Goal: Information Seeking & Learning: Learn about a topic

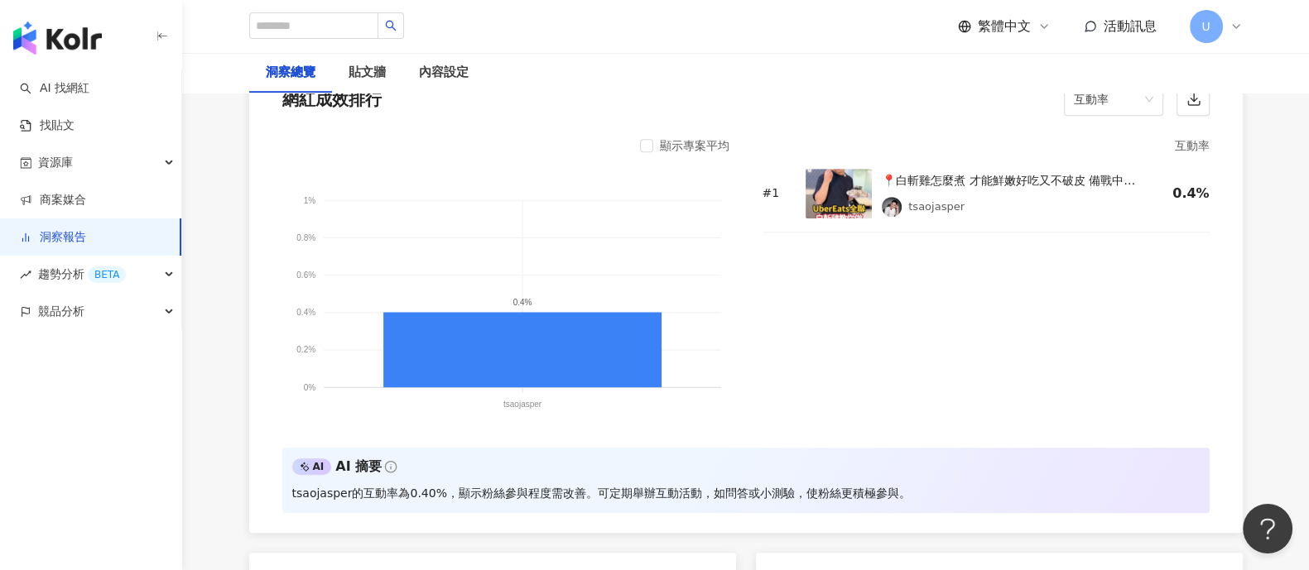
scroll to position [1345, 0]
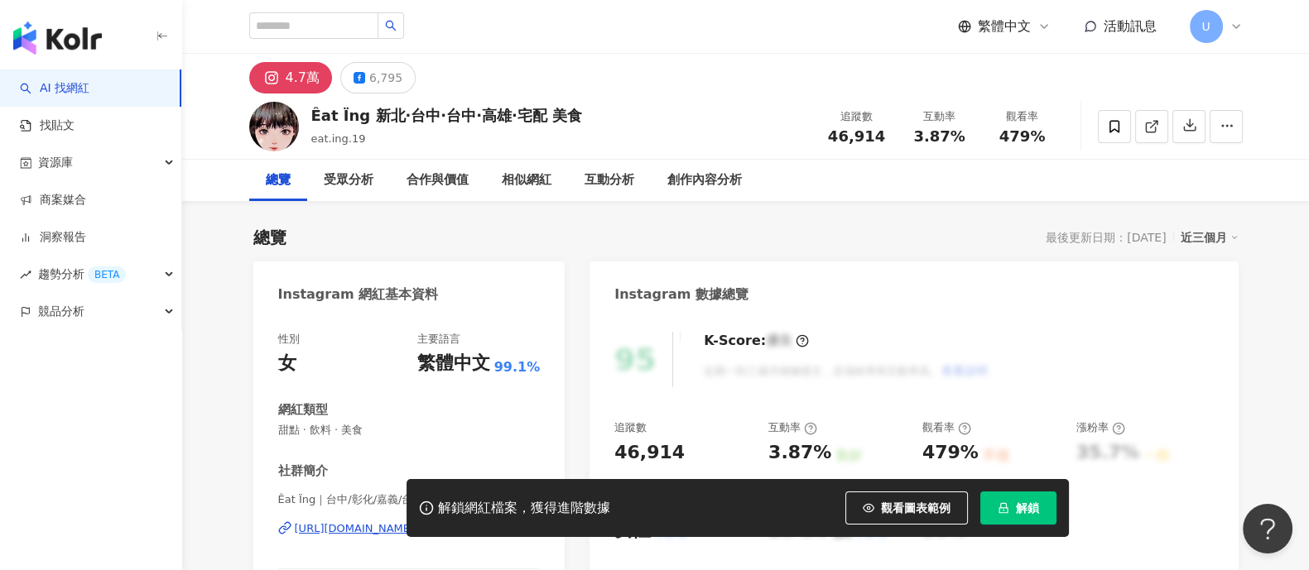
click at [1217, 25] on span "U" at bounding box center [1206, 26] width 33 height 33
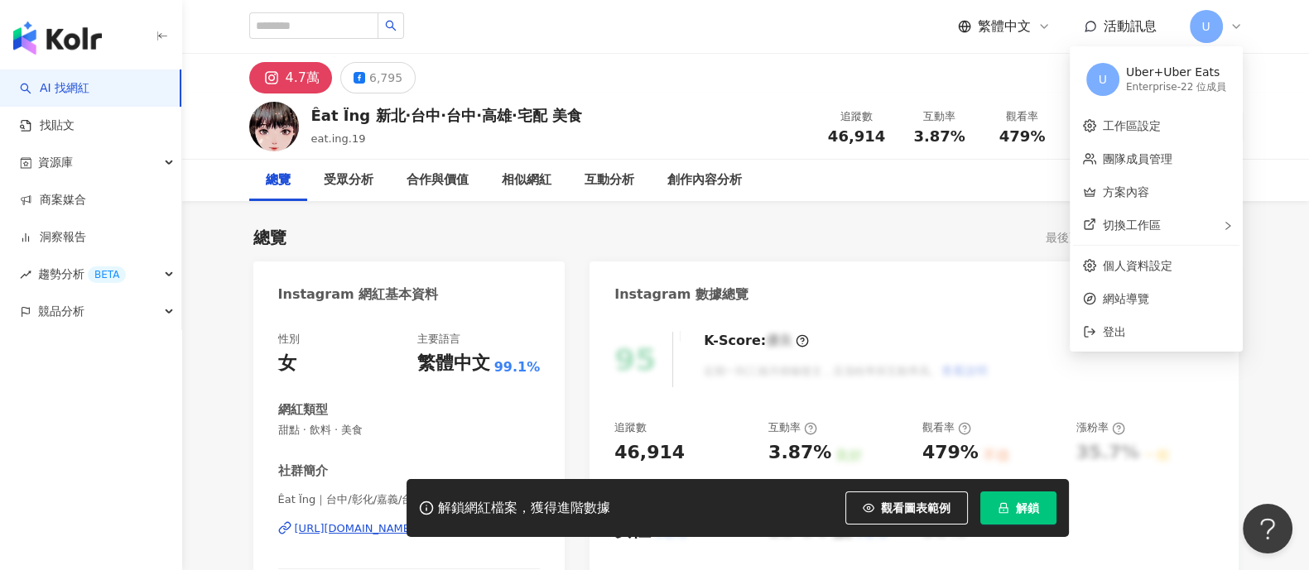
click at [1160, 76] on div "Uber+Uber Eats" at bounding box center [1176, 73] width 100 height 17
click at [1131, 229] on span "切換工作區" at bounding box center [1132, 225] width 58 height 13
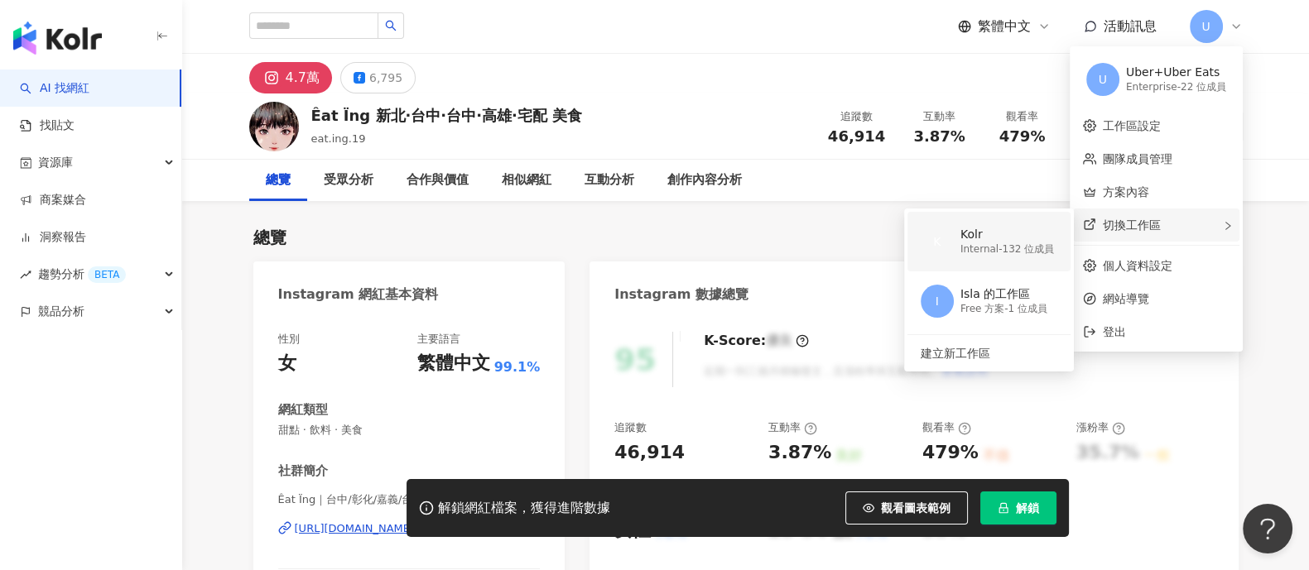
click at [1023, 241] on div "Kolr" at bounding box center [1007, 235] width 94 height 17
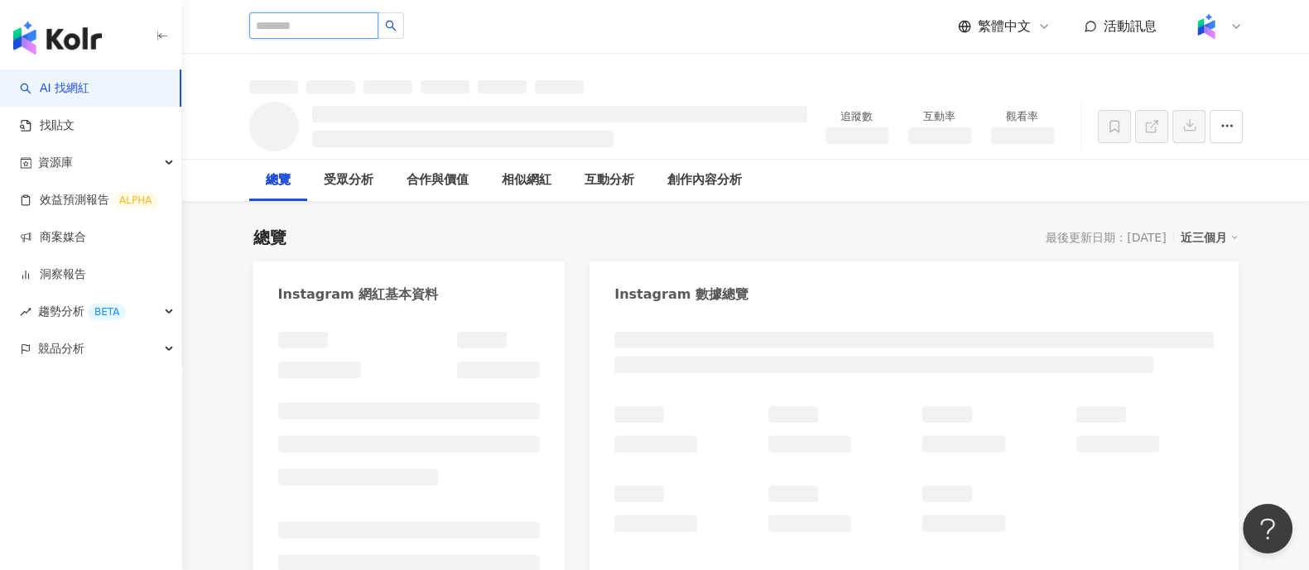
click at [282, 18] on input "search" at bounding box center [313, 25] width 129 height 26
click at [287, 26] on input "search" at bounding box center [313, 25] width 129 height 26
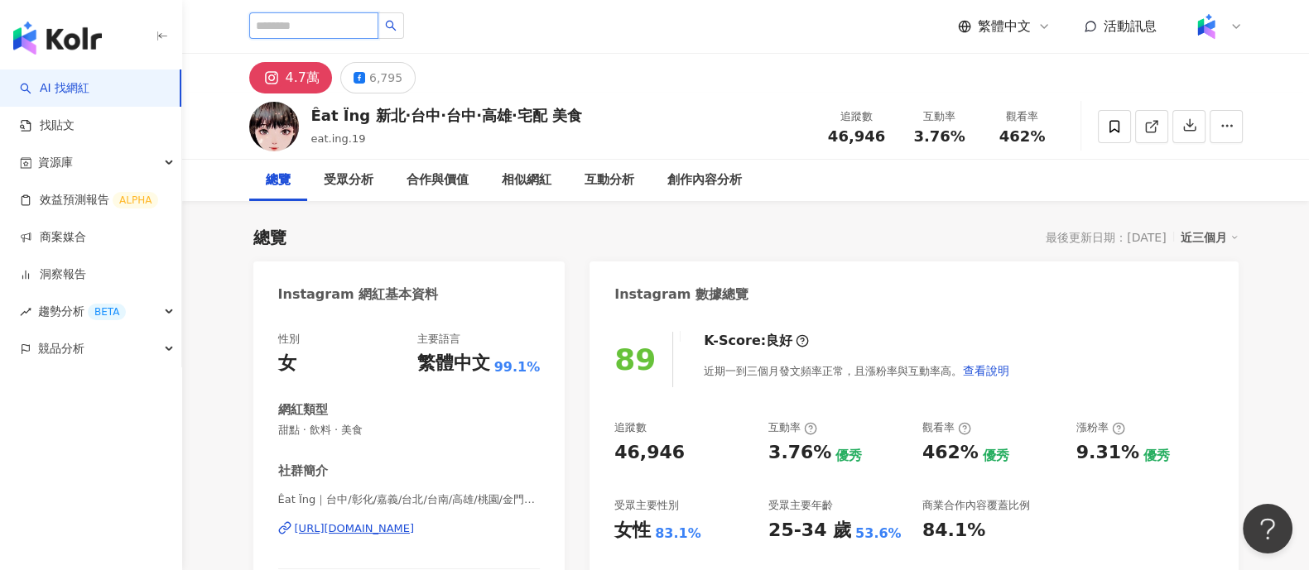
paste input "***"
type input "***"
click at [375, 26] on input "***" at bounding box center [313, 25] width 129 height 26
click at [369, 21] on input "***" at bounding box center [313, 25] width 129 height 26
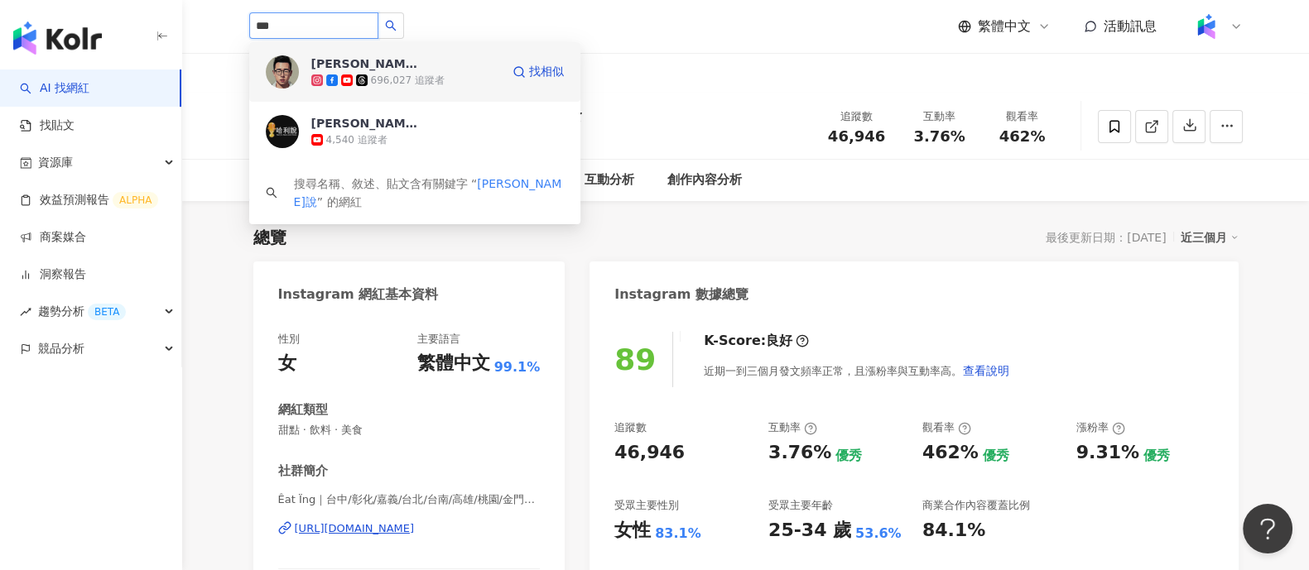
click at [415, 72] on div "696,027 追蹤者" at bounding box center [405, 80] width 189 height 17
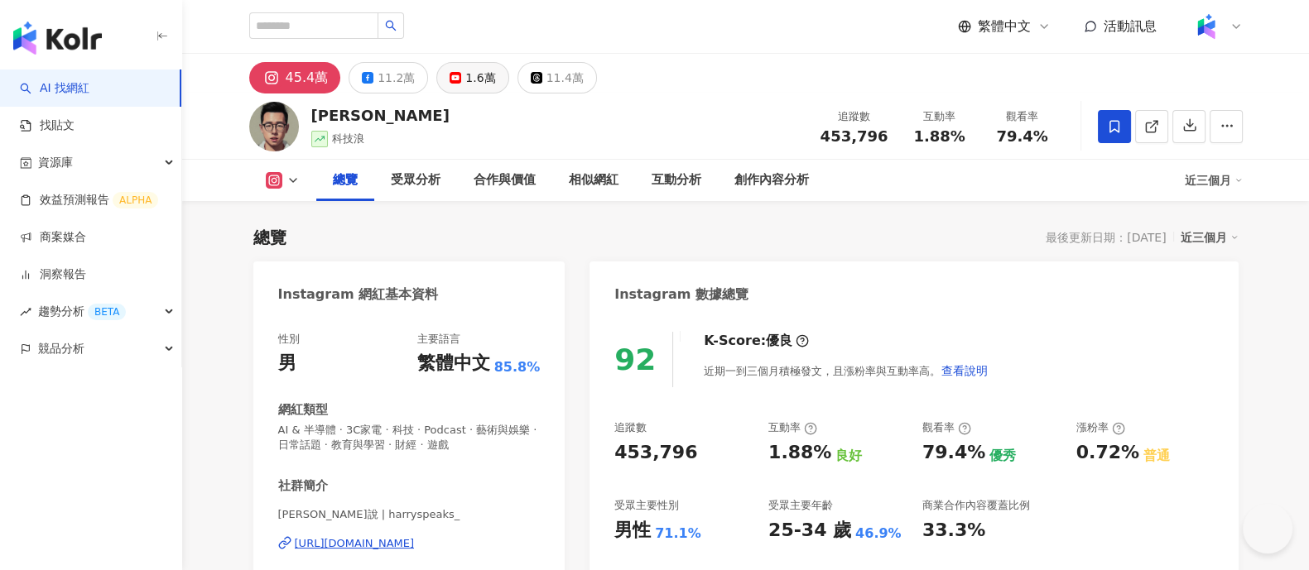
click at [455, 65] on button "1.6萬" at bounding box center [472, 77] width 72 height 31
click at [477, 81] on div "1.6萬" at bounding box center [480, 77] width 30 height 23
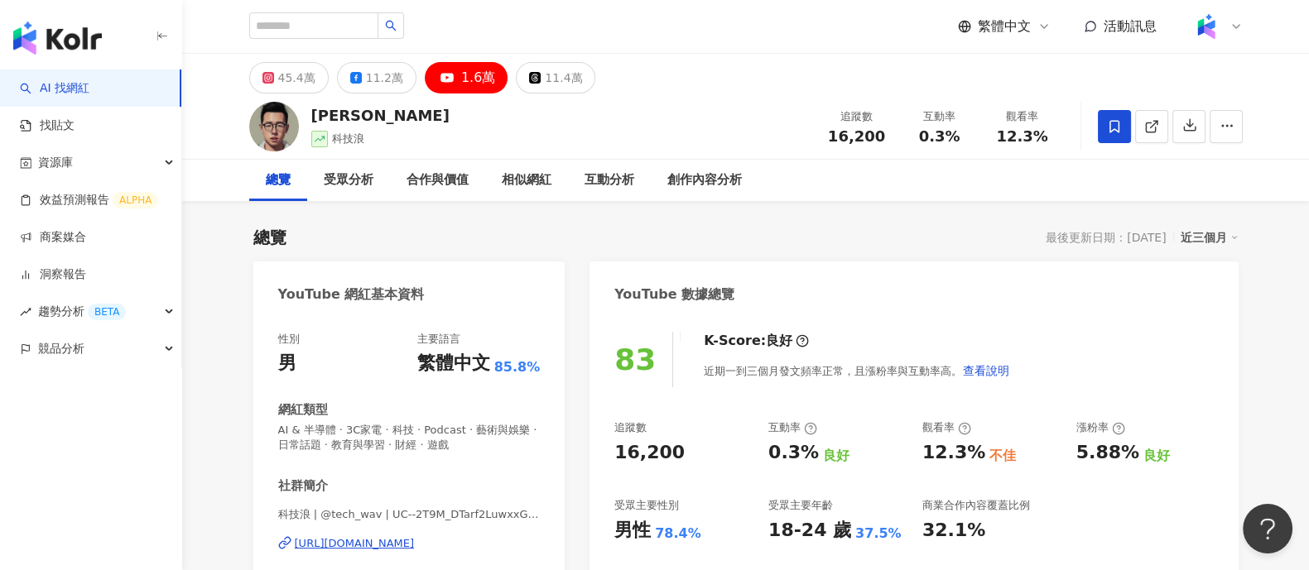
drag, startPoint x: 619, startPoint y: 450, endPoint x: 675, endPoint y: 453, distance: 55.6
click at [675, 453] on div "83 K-Score : 良好 近期一到三個月發文頻率正常，且漲粉率與互動率高。 查看說明 追蹤數 16,200 互動率 0.3% 良好 觀看率 12.3% …" at bounding box center [914, 508] width 648 height 387
click at [363, 549] on div "https://www.youtube.com/channel/UC--2T9M_DTarf2LuwxxGRww" at bounding box center [355, 544] width 120 height 15
click at [336, 18] on input "search" at bounding box center [313, 25] width 129 height 26
paste input "*****"
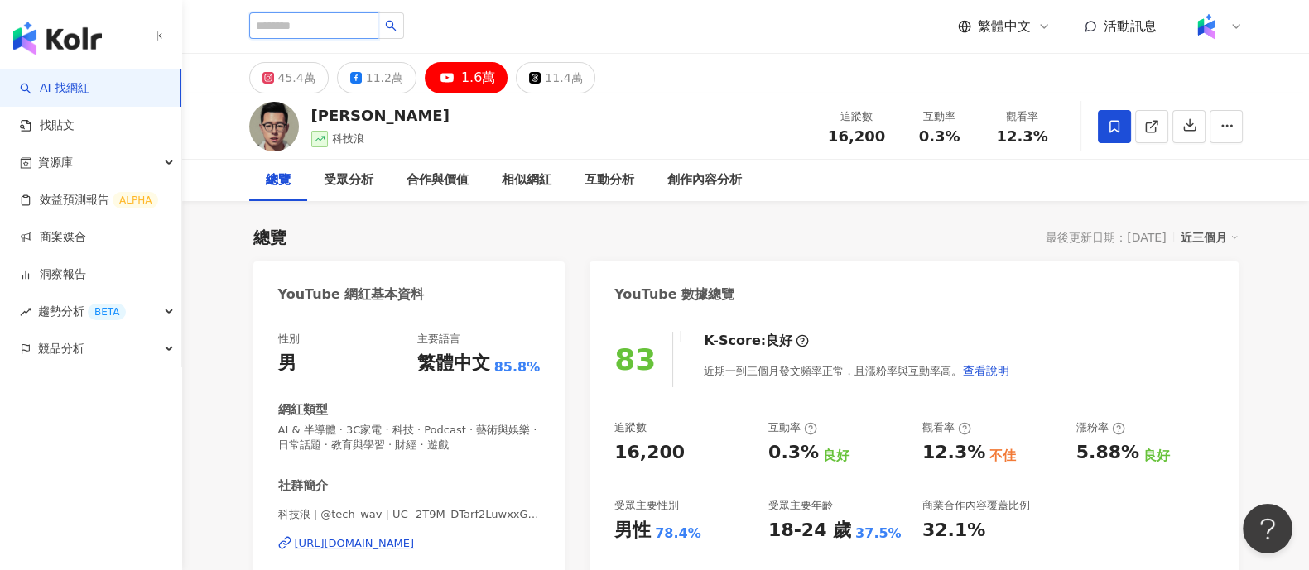
type input "*****"
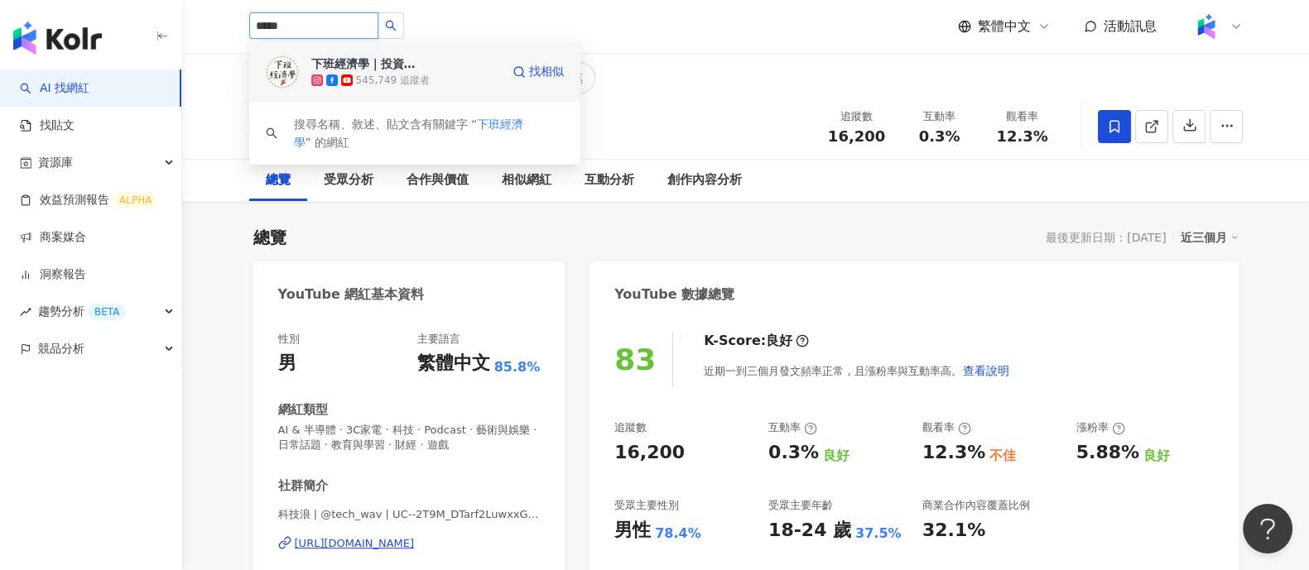
click at [364, 60] on div "下班經濟學｜投資 x 股票 x 理財 x 健康 x 生活" at bounding box center [365, 63] width 108 height 17
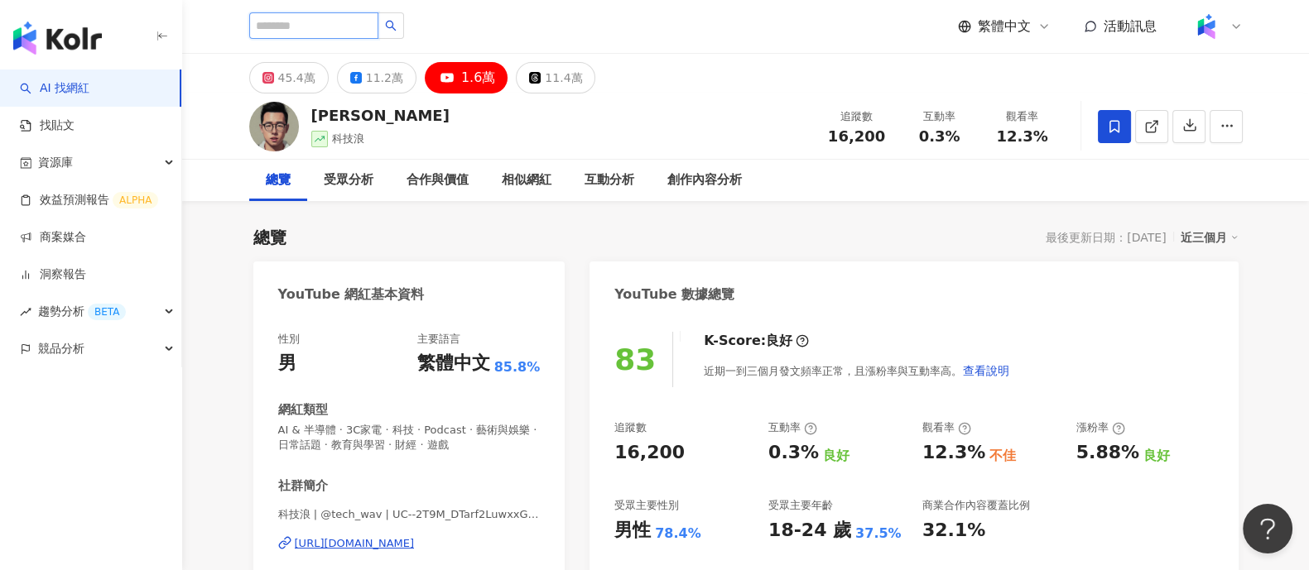
click at [354, 26] on input "search" at bounding box center [313, 25] width 129 height 26
click at [355, 89] on button "11.2萬" at bounding box center [376, 77] width 79 height 31
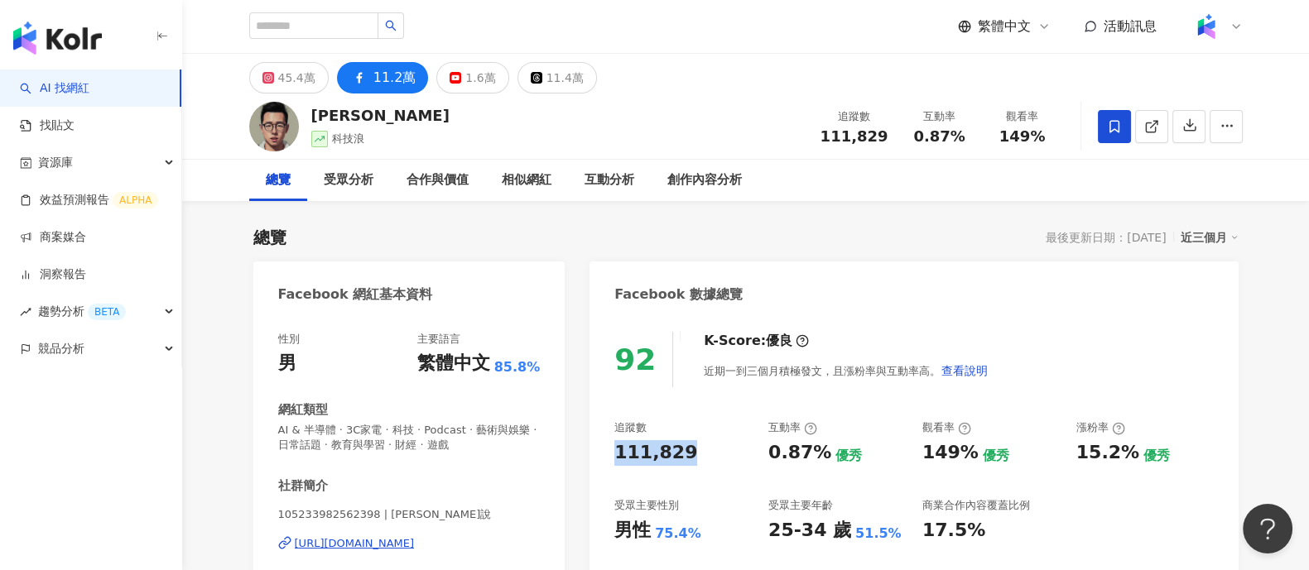
drag, startPoint x: 606, startPoint y: 459, endPoint x: 688, endPoint y: 457, distance: 82.0
click at [687, 462] on div "92 K-Score : 優良 近期一到三個月積極發文，且漲粉率與互動率高。 查看說明 追蹤數 111,829 互動率 0.87% 優秀 觀看率 149% 優…" at bounding box center [914, 508] width 648 height 387
click at [390, 548] on div "https://www.facebook.com/105233982562398" at bounding box center [355, 544] width 120 height 15
click at [309, 28] on input "search" at bounding box center [313, 25] width 129 height 26
paste input "***"
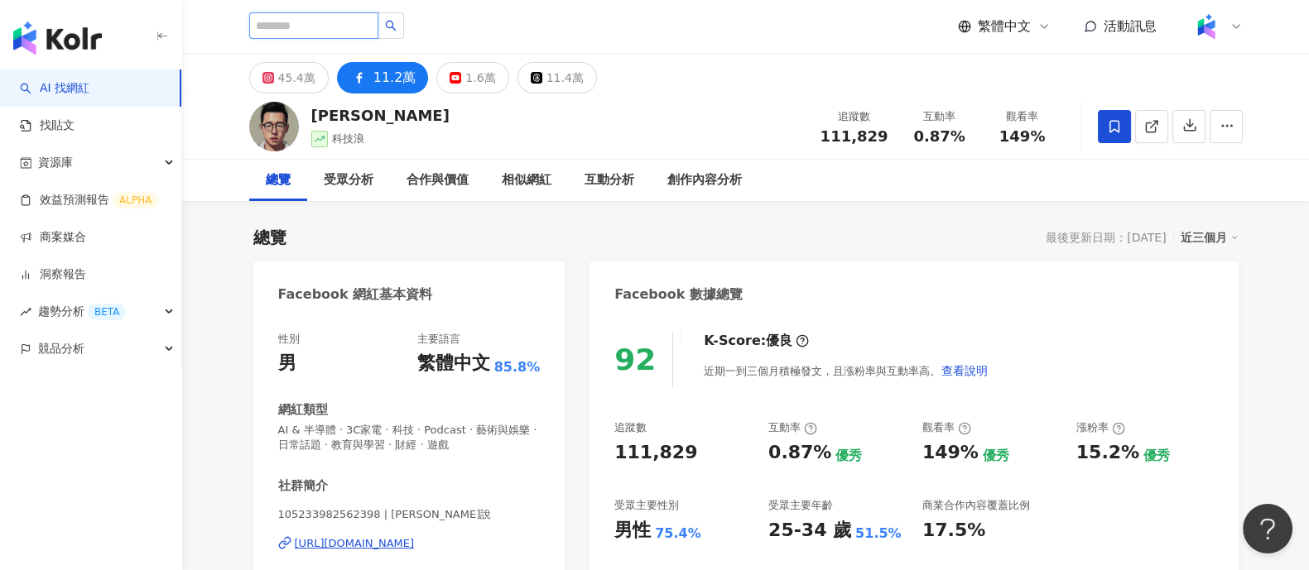
type input "***"
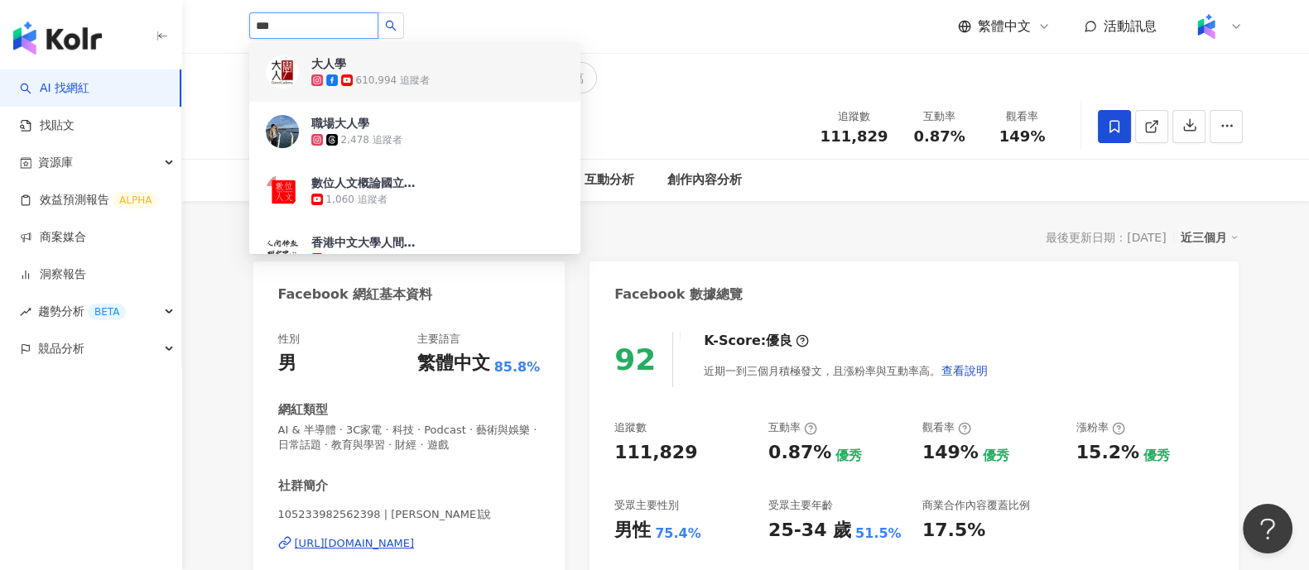
click at [387, 84] on div "610,994 追蹤者" at bounding box center [393, 81] width 74 height 14
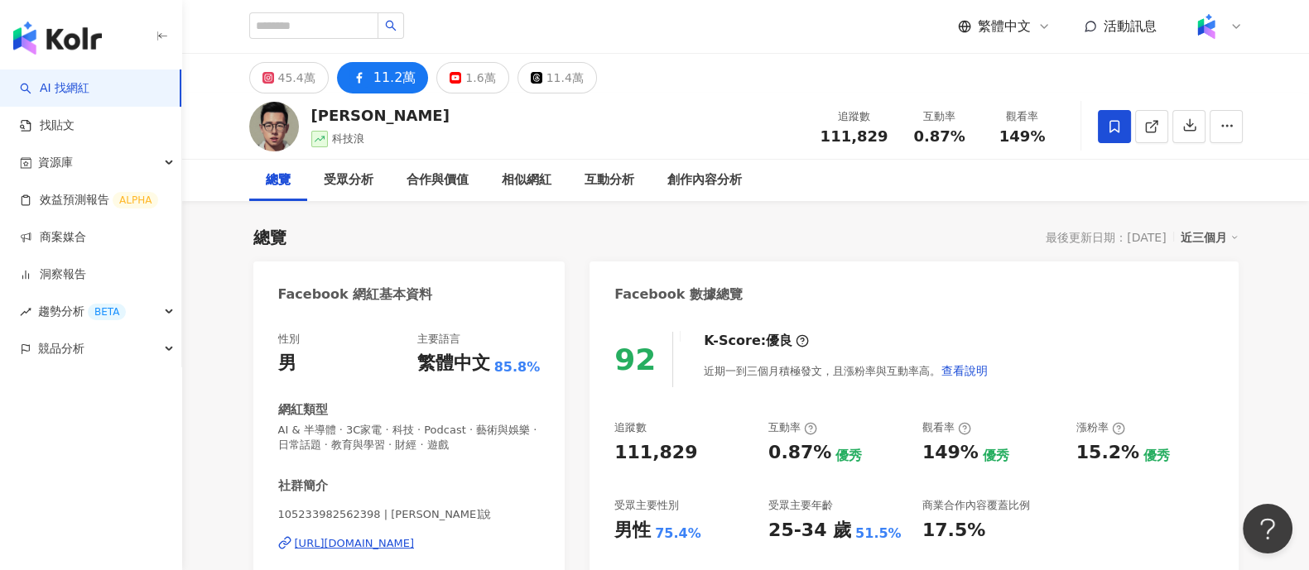
drag, startPoint x: 309, startPoint y: 76, endPoint x: 501, endPoint y: 134, distance: 200.6
click at [309, 75] on div "45.4萬" at bounding box center [296, 77] width 37 height 23
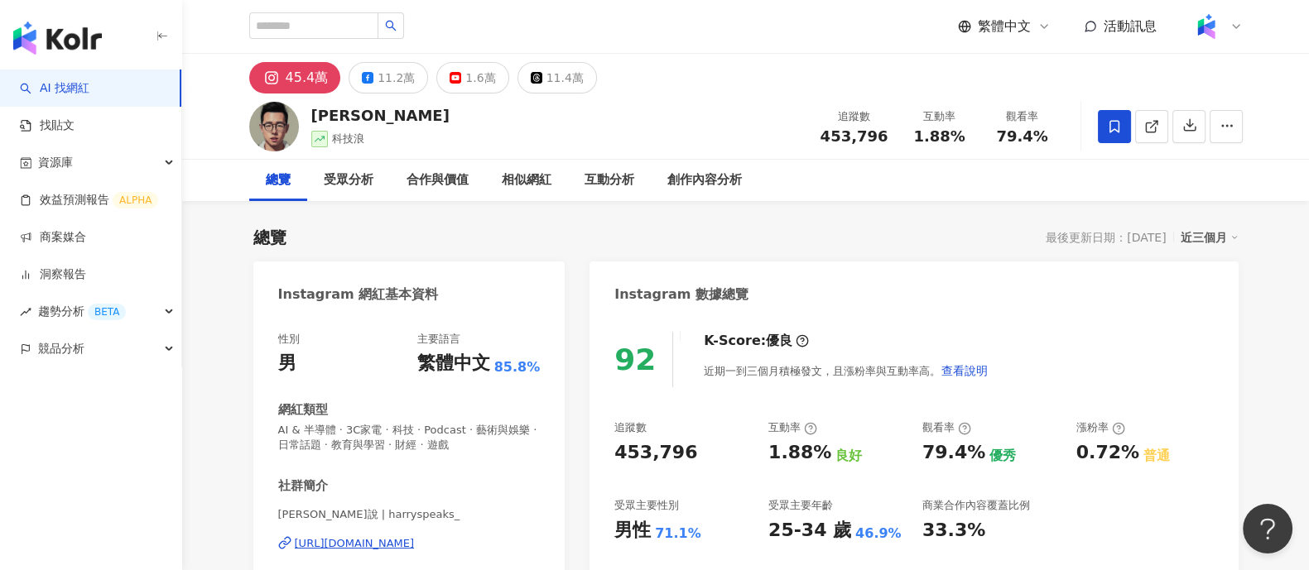
click at [693, 455] on div "453,796" at bounding box center [682, 453] width 137 height 26
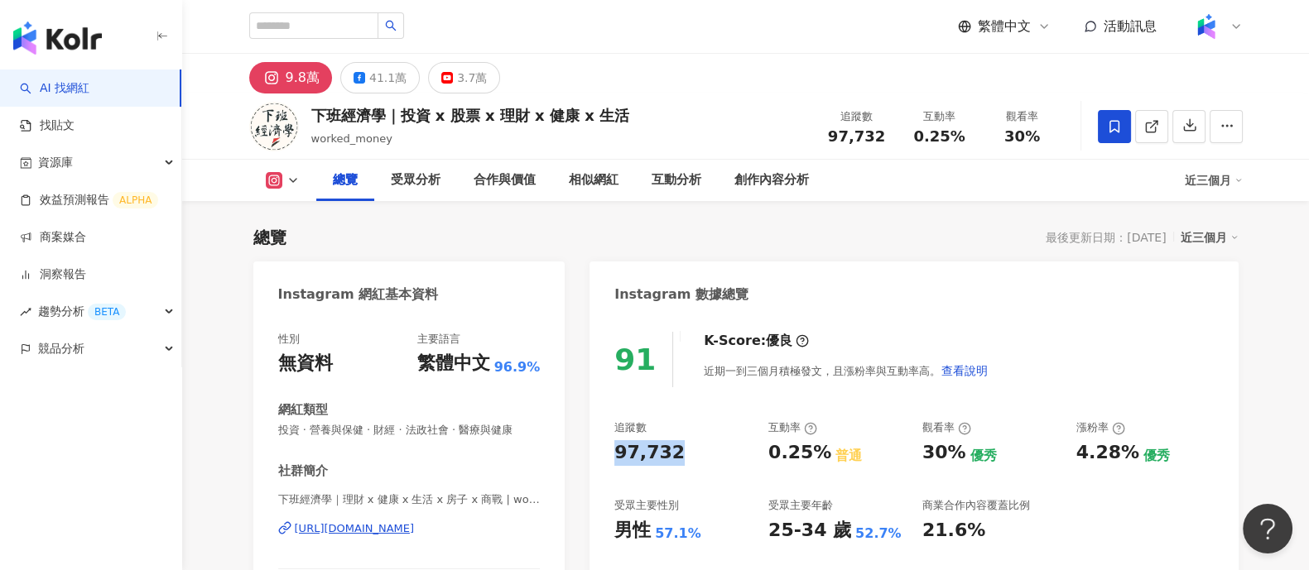
drag, startPoint x: 613, startPoint y: 455, endPoint x: 682, endPoint y: 450, distance: 69.7
click at [682, 450] on div "91 K-Score : 優良 近期一到三個月積極發文，且漲粉率與互動率高。 查看說明 追蹤數 97,732 互動率 0.25% 普通 觀看率 30% 優秀 …" at bounding box center [914, 501] width 648 height 372
copy div "97,732"
click at [448, 88] on button "3.7萬" at bounding box center [464, 77] width 72 height 31
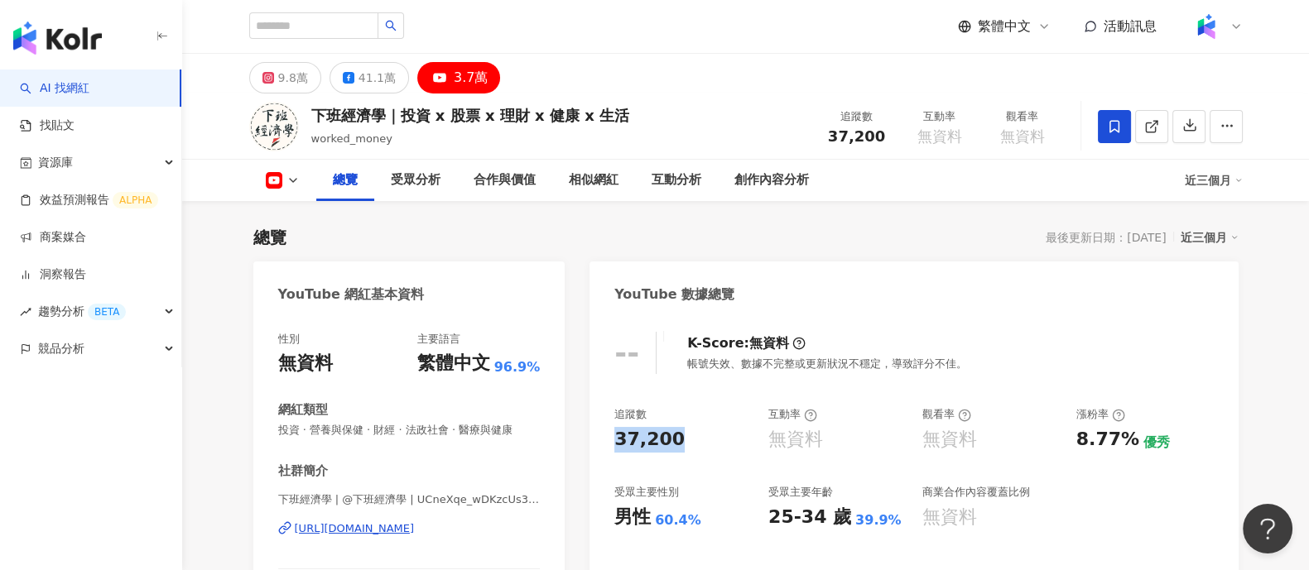
drag, startPoint x: 614, startPoint y: 445, endPoint x: 673, endPoint y: 440, distance: 58.9
click at [673, 440] on div "37,200" at bounding box center [649, 440] width 70 height 26
copy div "37,200"
click at [415, 527] on div "https://www.youtube.com/channel/UCneXqe_wDKzcUs3Yy9m24bA" at bounding box center [355, 529] width 120 height 15
click at [368, 86] on div "41.1萬" at bounding box center [377, 77] width 37 height 23
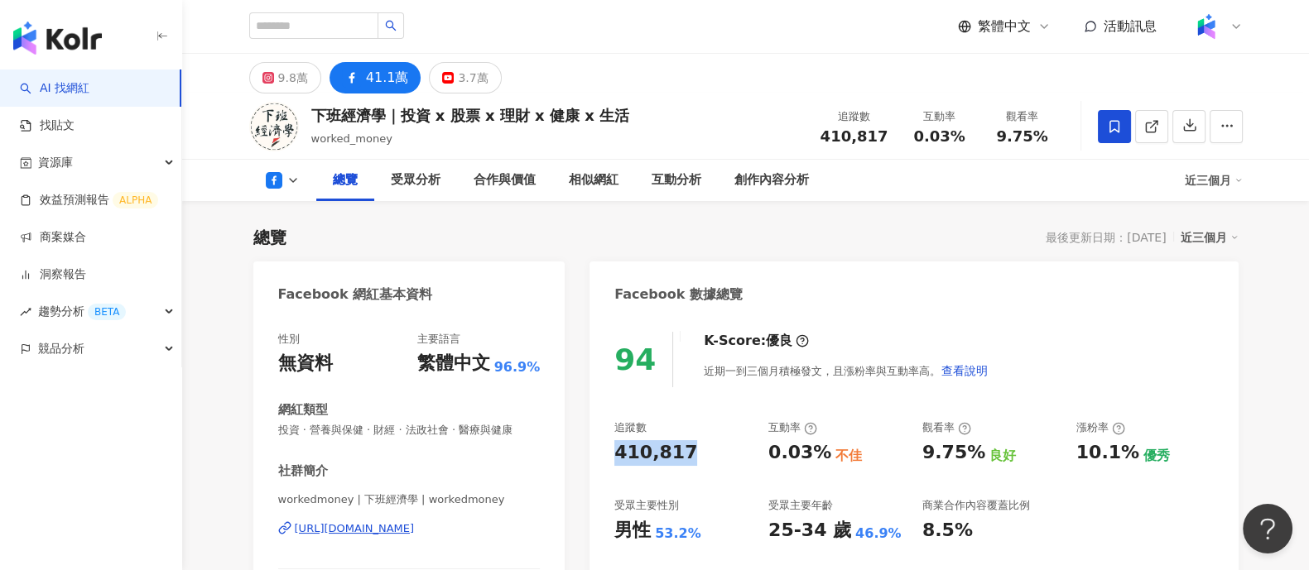
drag, startPoint x: 614, startPoint y: 457, endPoint x: 683, endPoint y: 464, distance: 69.1
click at [683, 464] on div "94 K-Score : 優良 近期一到三個月積極發文，且漲粉率與互動率高。 查看說明 追蹤數 410,817 互動率 0.03% 不佳 觀看率 9.75% …" at bounding box center [914, 501] width 648 height 372
copy div "410,817"
click at [363, 533] on div "https://www.facebook.com/2290629794512330" at bounding box center [355, 529] width 120 height 15
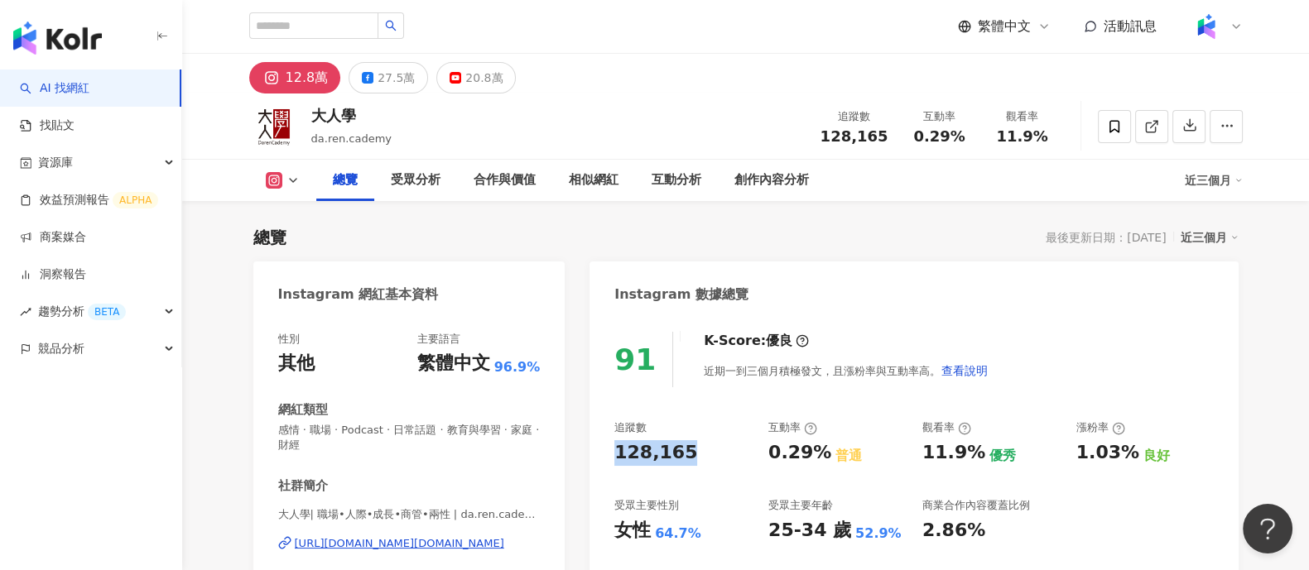
drag, startPoint x: 614, startPoint y: 456, endPoint x: 695, endPoint y: 455, distance: 81.2
click at [695, 455] on div "128,165" at bounding box center [682, 453] width 137 height 26
copy div "128,165"
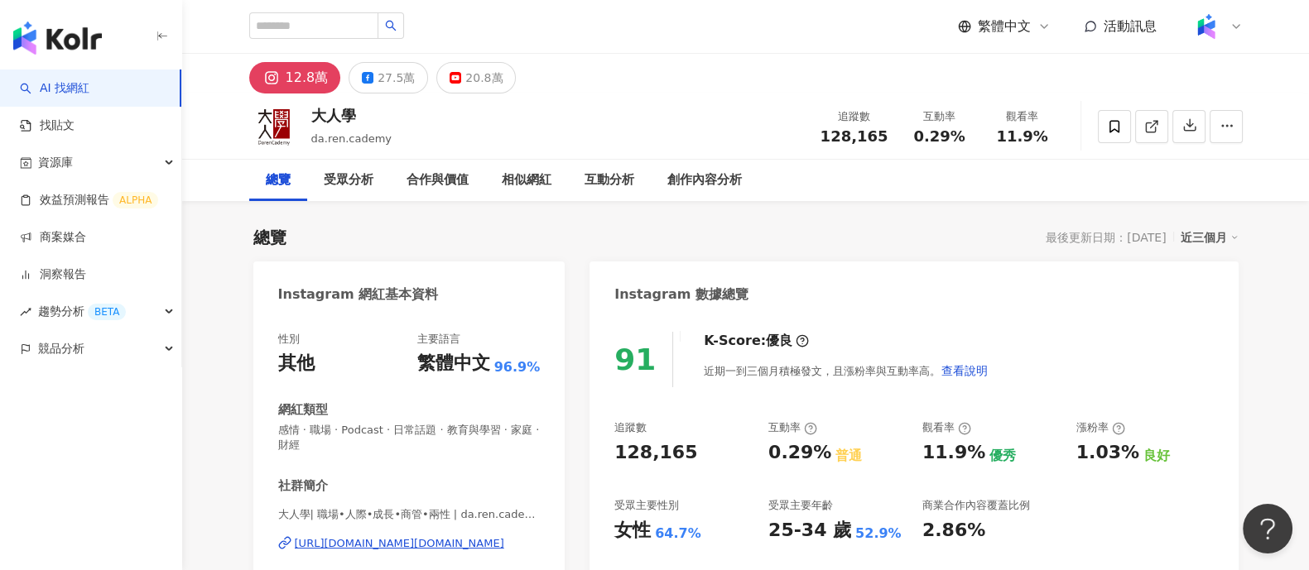
click at [397, 554] on div "大人學| 職場•人際•成長•商管•兩性 | da.ren.cademy [URL][DOMAIN_NAME][DOMAIN_NAME]" at bounding box center [409, 556] width 262 height 97
click at [397, 543] on div "[URL][DOMAIN_NAME][DOMAIN_NAME]" at bounding box center [399, 544] width 209 height 15
click at [363, 84] on button "27.5萬" at bounding box center [388, 77] width 79 height 31
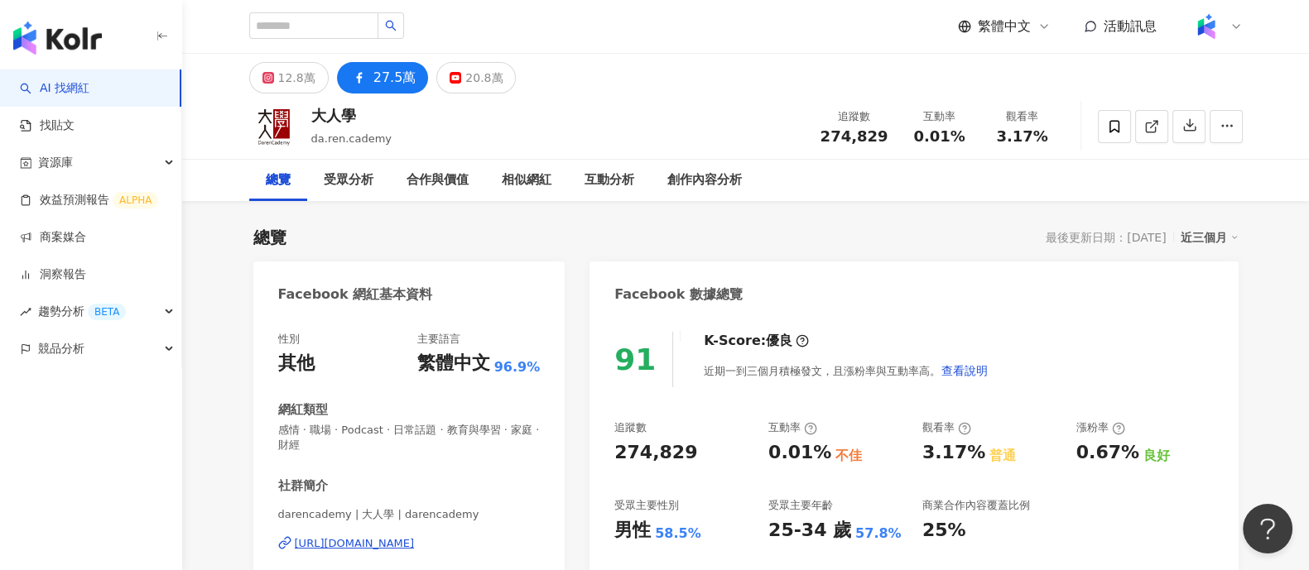
drag, startPoint x: 609, startPoint y: 455, endPoint x: 989, endPoint y: 2, distance: 591.9
click at [720, 451] on div "91 K-Score : 優良 近期一到三個月積極發文，且漲粉率與互動率高。 查看說明 追蹤數 274,829 互動率 0.01% 不佳 觀看率 3.17% …" at bounding box center [914, 508] width 648 height 387
click at [415, 540] on div "[URL][DOMAIN_NAME]" at bounding box center [355, 544] width 120 height 15
click at [415, 543] on div "https://www.facebook.com/298888650306512" at bounding box center [355, 544] width 120 height 15
click at [465, 88] on div "20.8萬" at bounding box center [483, 77] width 37 height 23
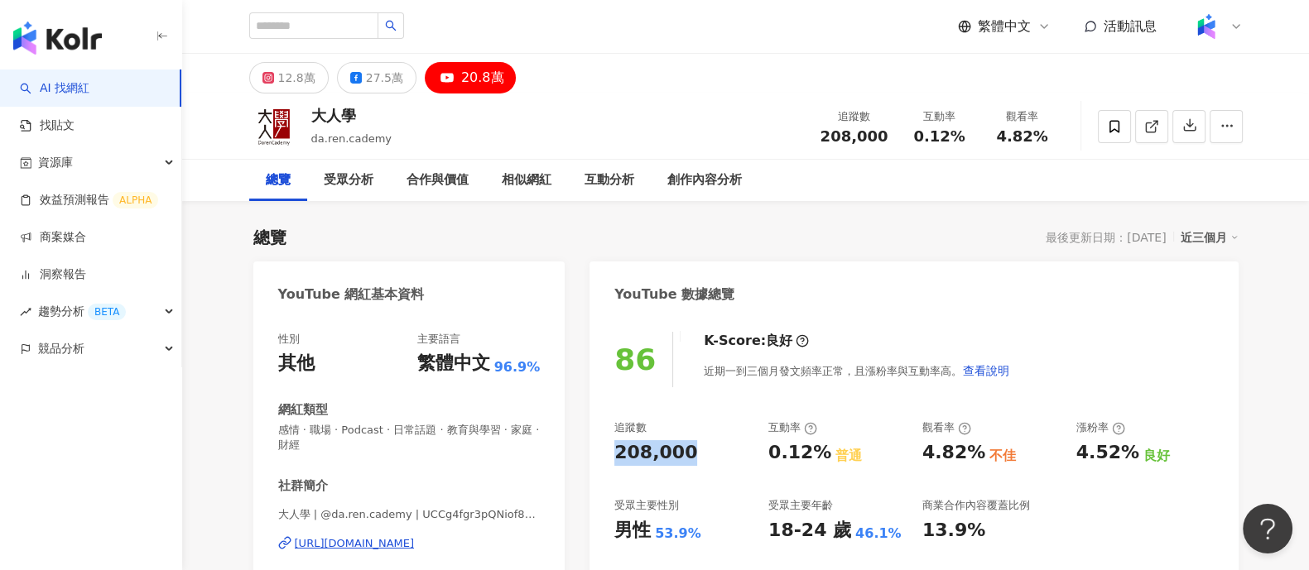
drag, startPoint x: 613, startPoint y: 453, endPoint x: 688, endPoint y: 453, distance: 75.3
click at [688, 453] on div "86 K-Score : 良好 近期一到三個月發文頻率正常，且漲粉率與互動率高。 查看說明 追蹤數 208,000 互動率 0.12% 普通 觀看率 4.82…" at bounding box center [914, 508] width 648 height 387
click at [349, 540] on div "https://www.youtube.com/channel/UCCg4fgr3pQNiof8_Hxu9Xbw" at bounding box center [355, 544] width 120 height 15
